Goal: Transaction & Acquisition: Obtain resource

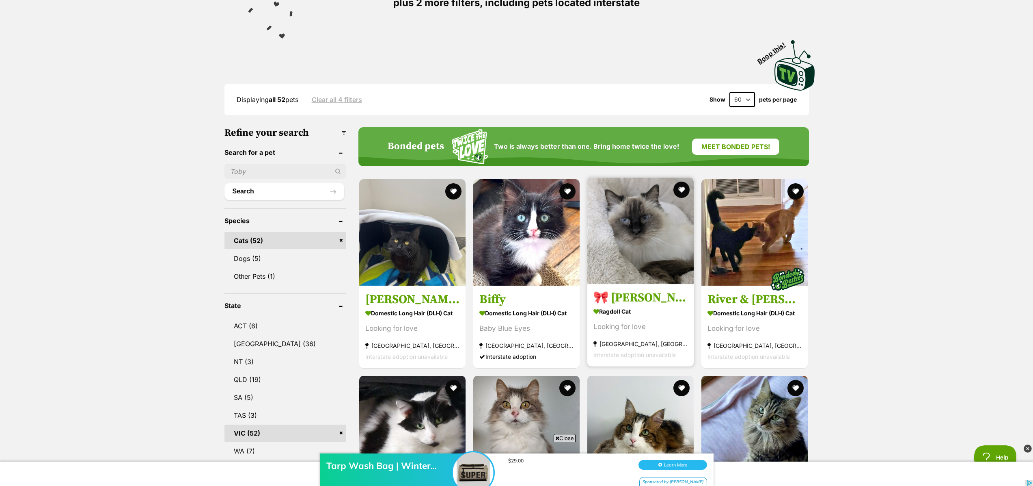
click at [656, 222] on img at bounding box center [641, 230] width 106 height 106
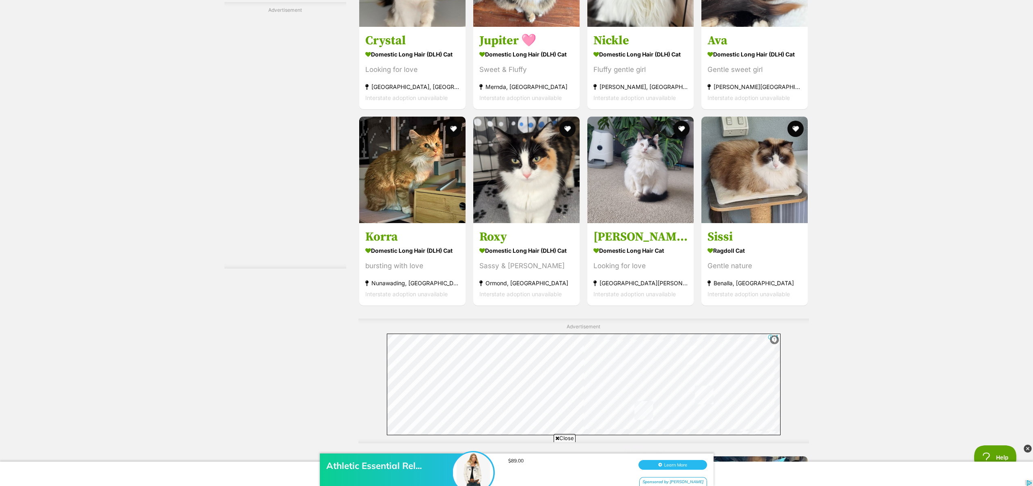
scroll to position [2723, 0]
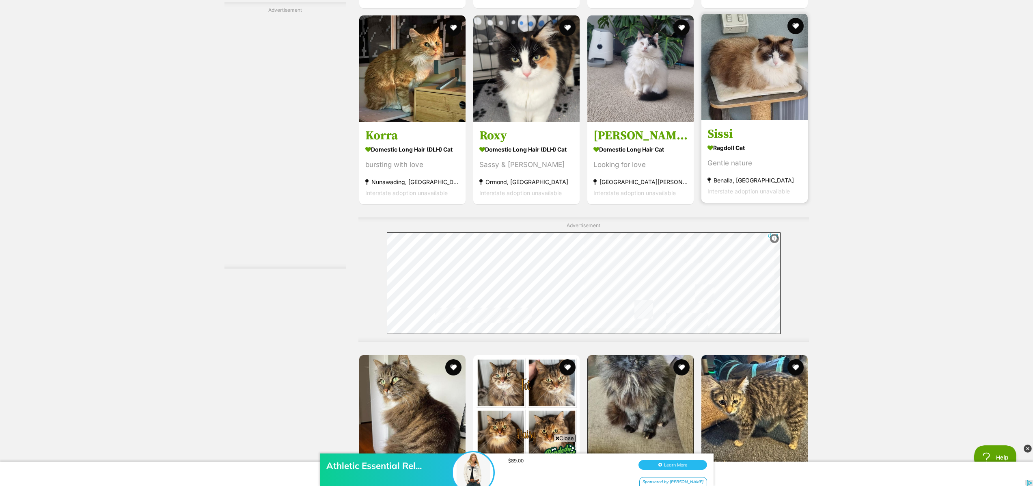
click at [781, 100] on img at bounding box center [755, 67] width 106 height 106
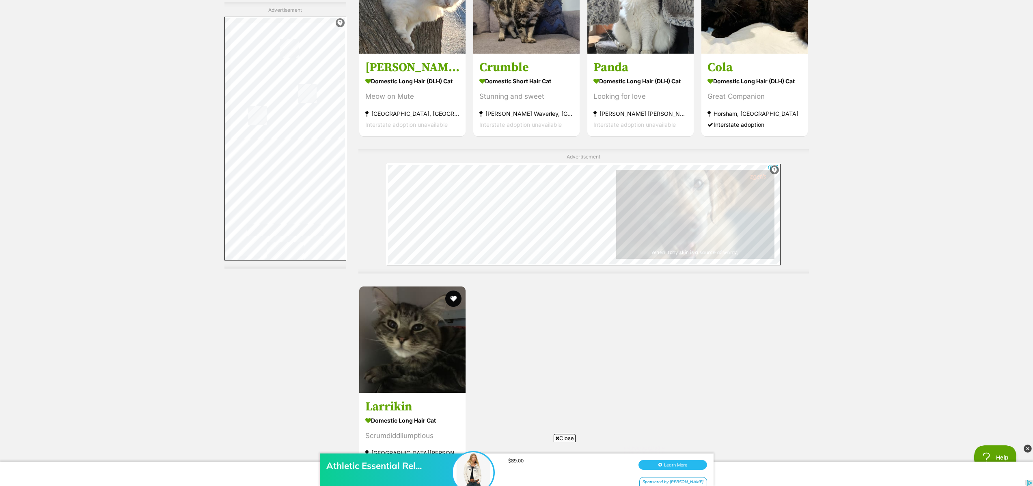
scroll to position [368, 0]
